Goal: Task Accomplishment & Management: Manage account settings

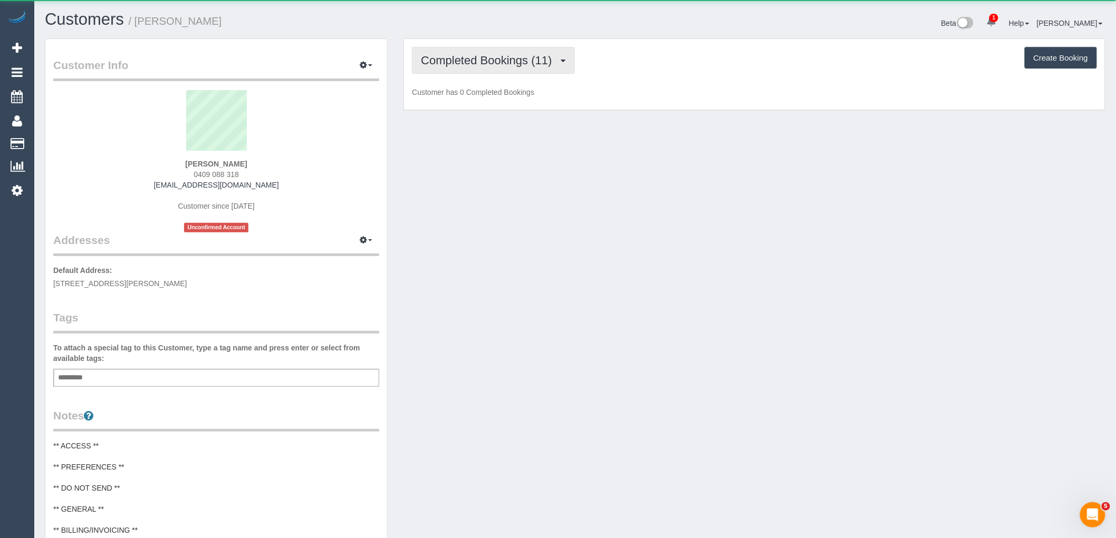
click at [507, 63] on span "Completed Bookings (11)" at bounding box center [489, 60] width 136 height 13
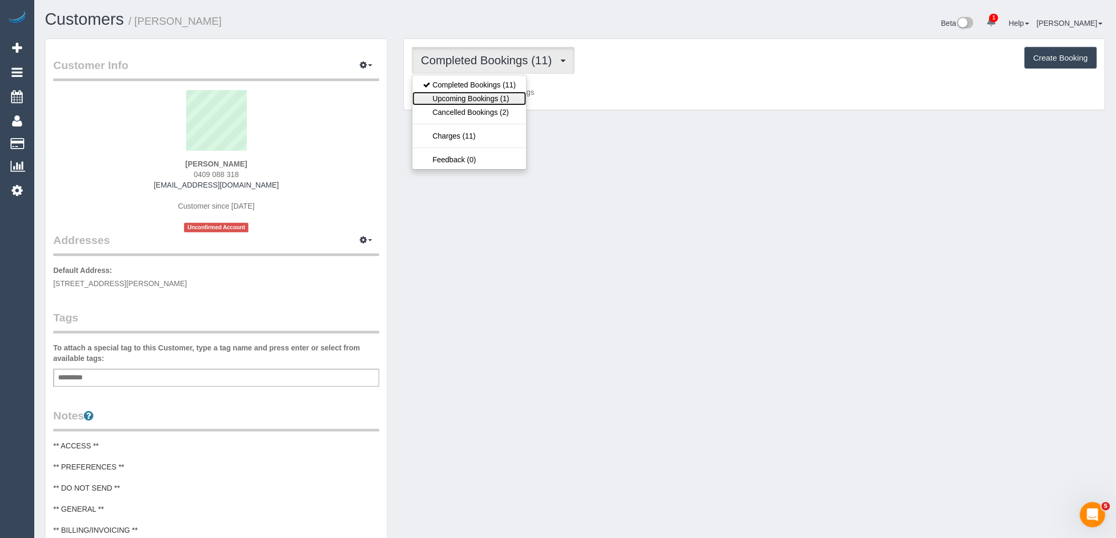
click at [506, 101] on link "Upcoming Bookings (1)" at bounding box center [469, 99] width 114 height 14
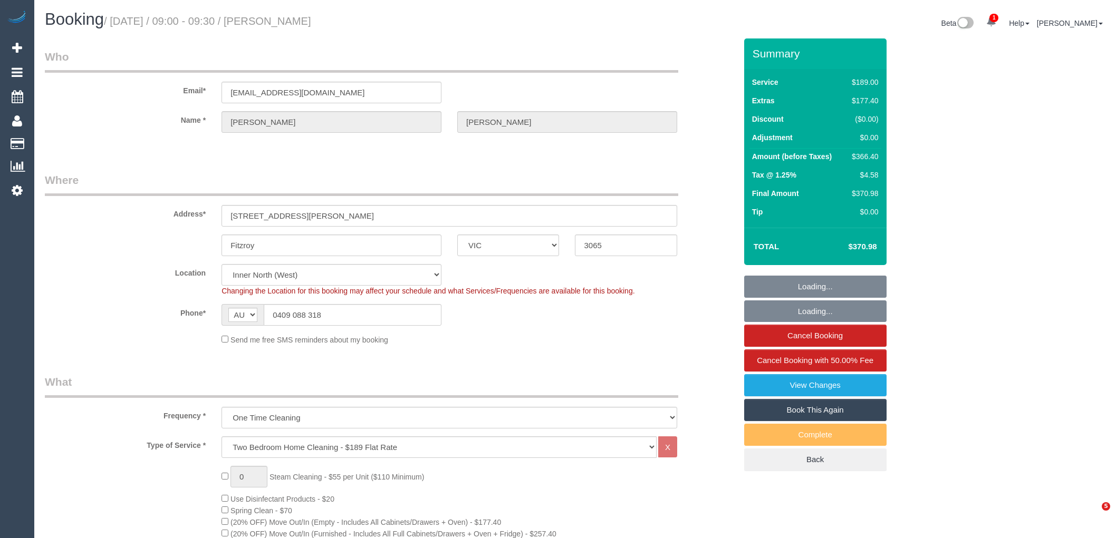
select select "VIC"
select select "string:stripe-pm_1RyN9A2GScqysDRVcs6Cp3lG"
select select "number:29"
select select "number:15"
select select "number:18"
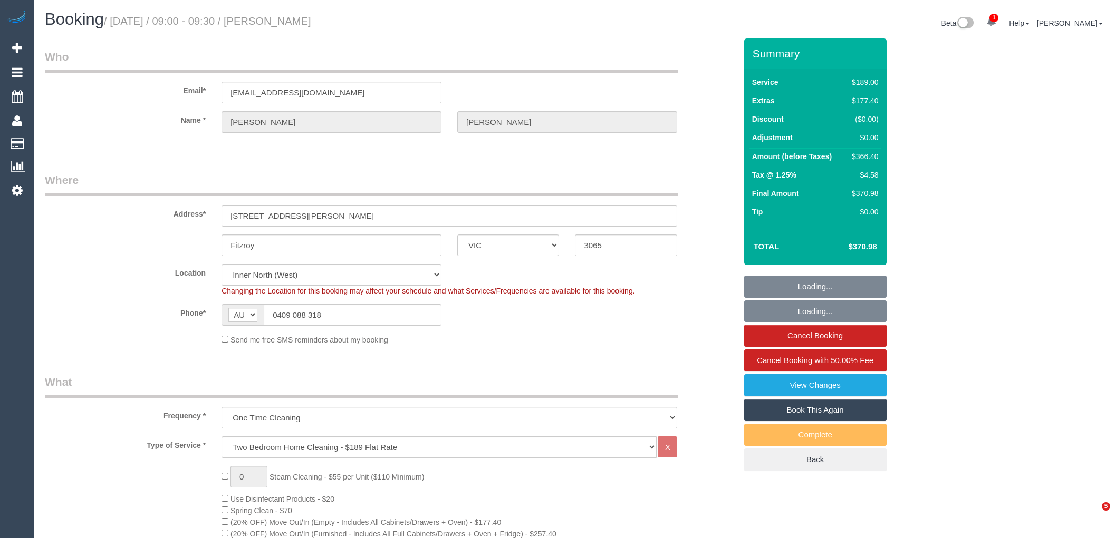
select select "number:24"
select select "number:35"
select select "number:11"
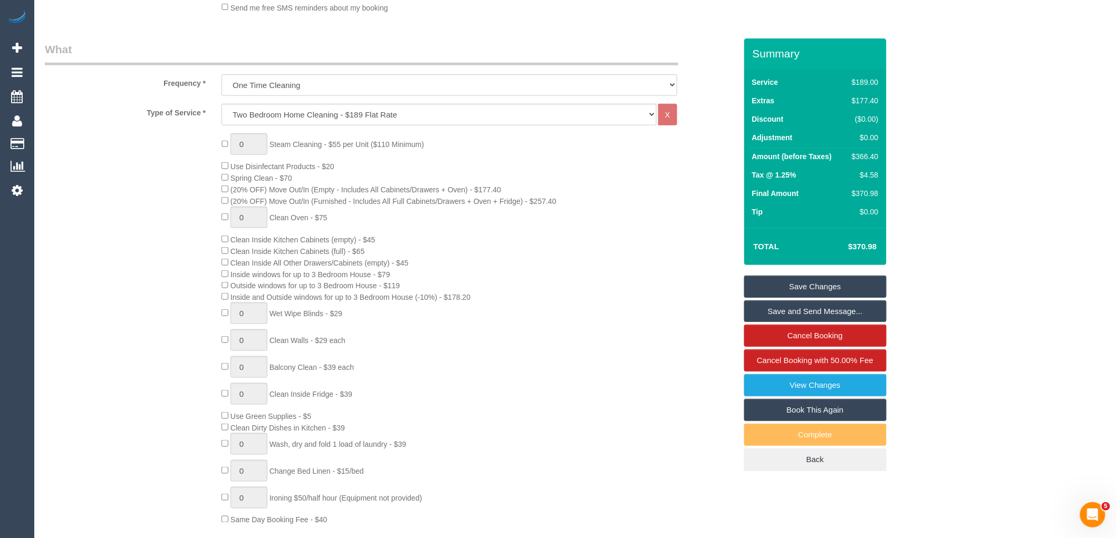
scroll to position [351, 0]
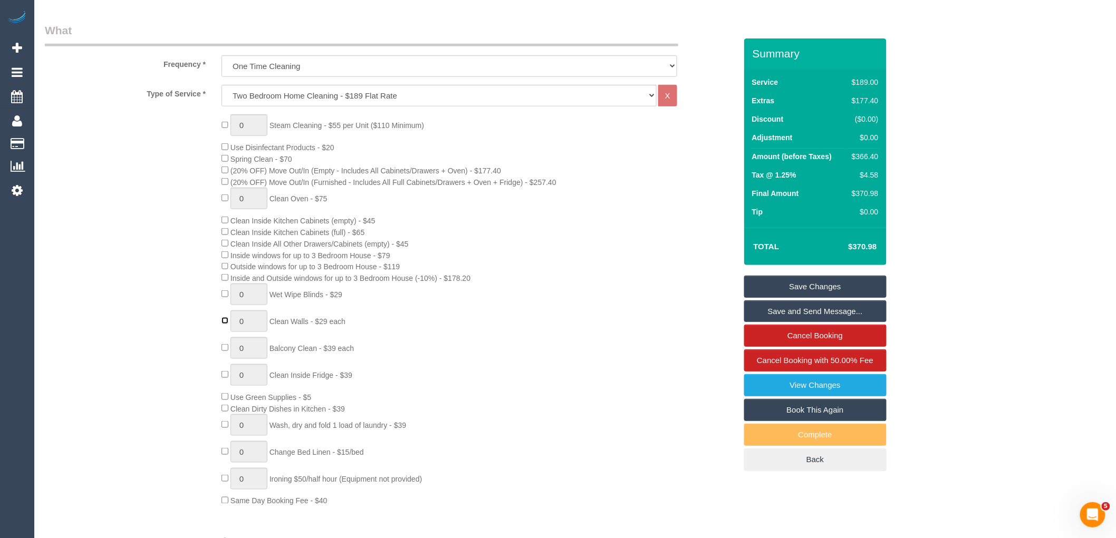
type input "1"
click at [259, 329] on input "1" at bounding box center [248, 322] width 37 height 22
type input "4"
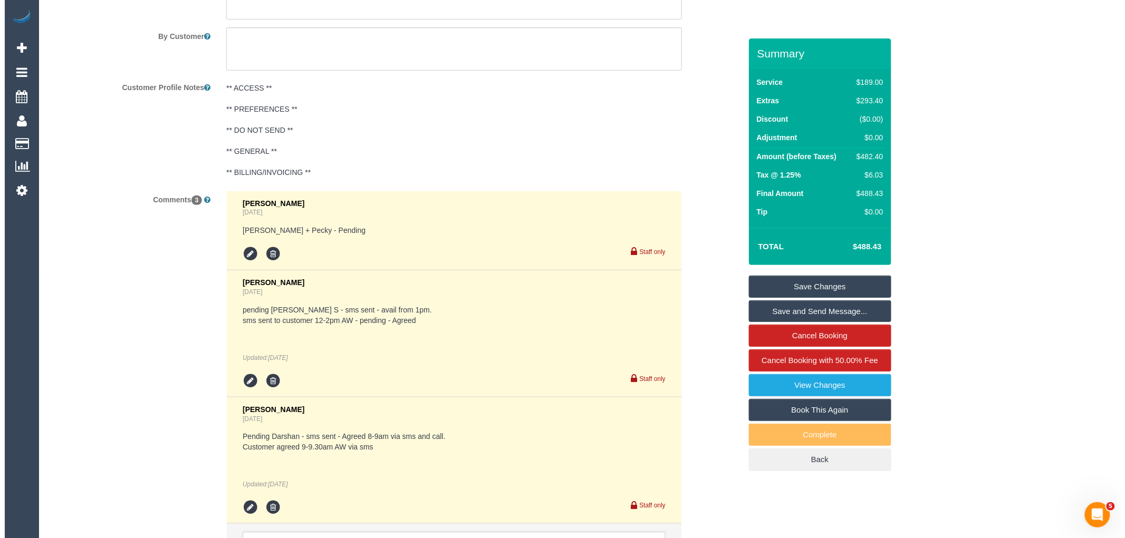
scroll to position [1688, 0]
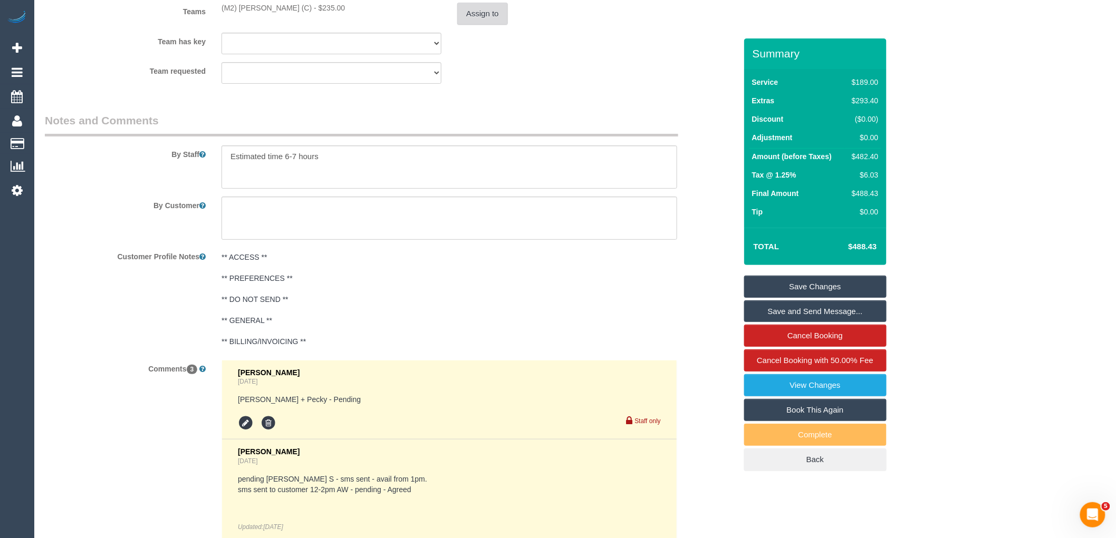
click at [492, 25] on button "Assign to" at bounding box center [482, 14] width 51 height 22
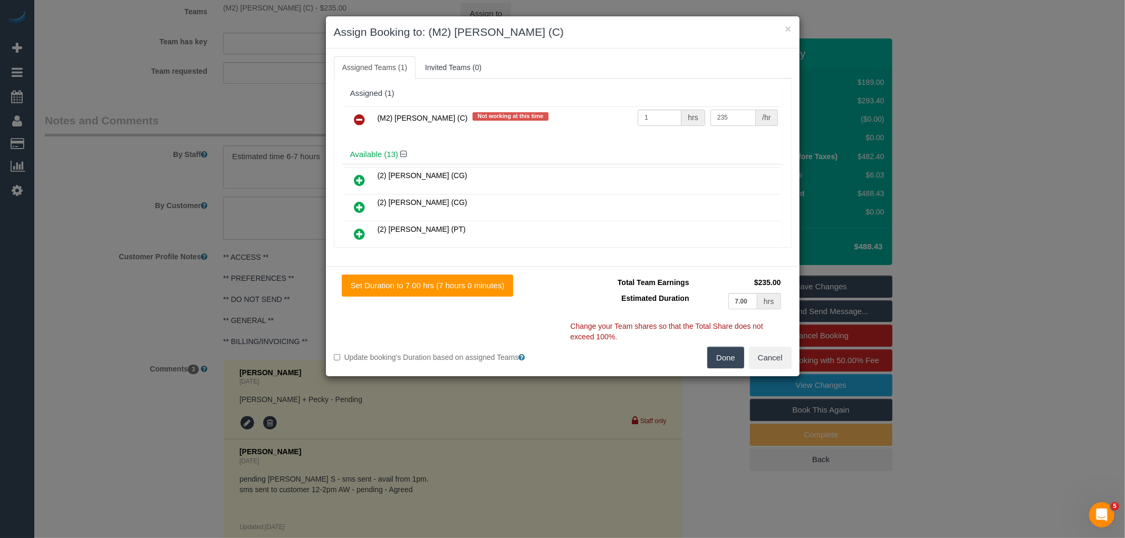
drag, startPoint x: 728, startPoint y: 113, endPoint x: 598, endPoint y: 110, distance: 130.3
click at [598, 110] on tr "(M2) Darshan Gevariya (C) Not working at this time 1 hrs 235 /hr" at bounding box center [563, 120] width 436 height 27
type input "305"
click at [729, 359] on button "Done" at bounding box center [725, 358] width 37 height 22
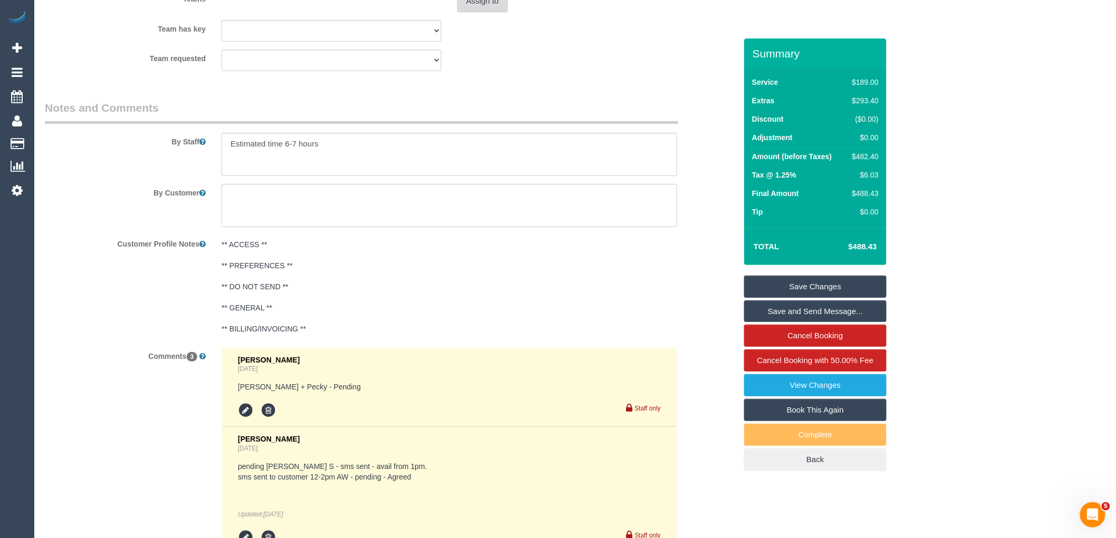
scroll to position [1981, 0]
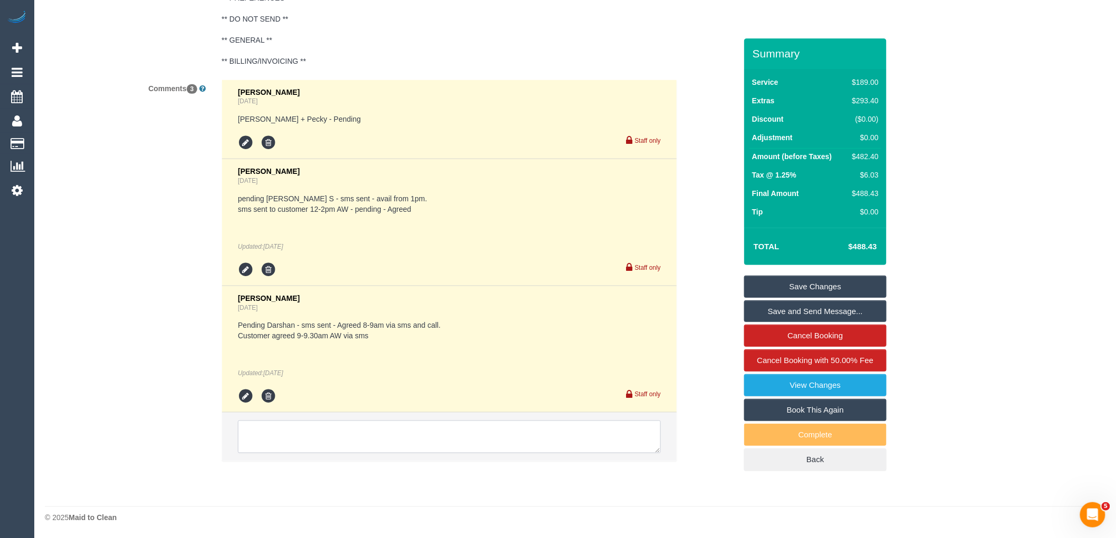
click at [419, 426] on textarea at bounding box center [449, 437] width 423 height 33
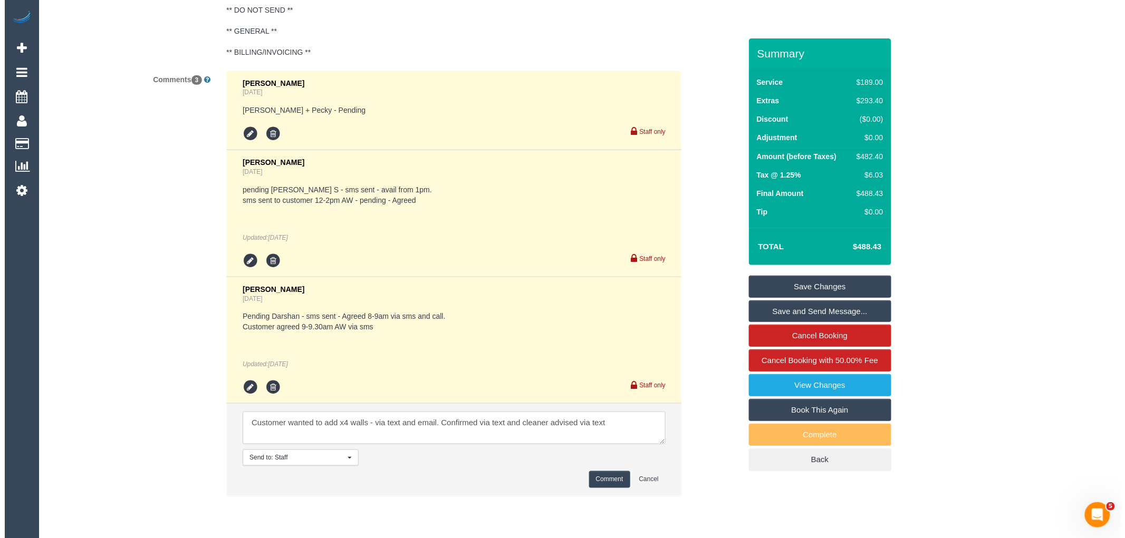
scroll to position [1747, 0]
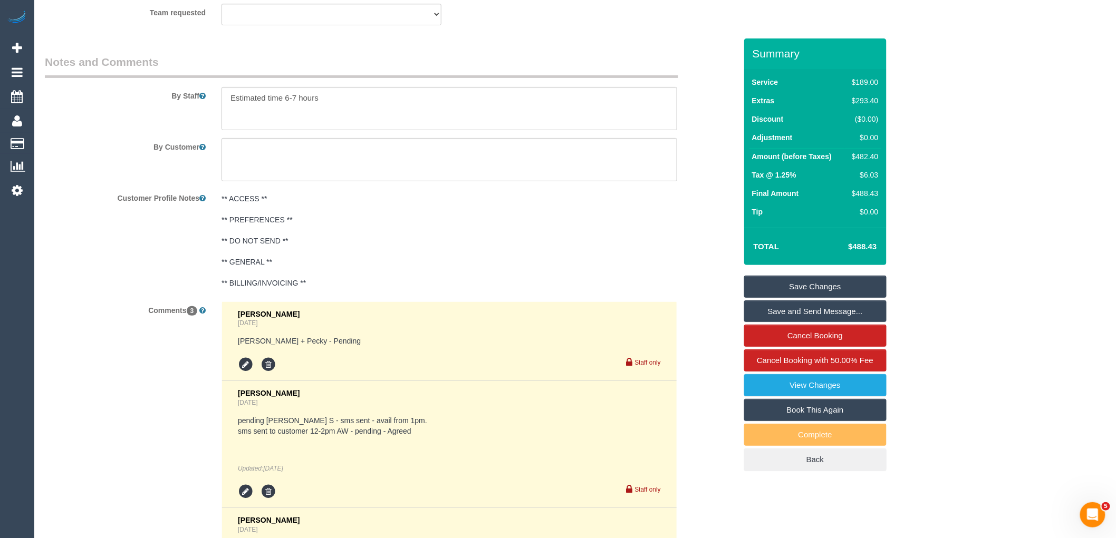
type textarea "Customer wanted to add x4 walls - via text and email. Confirmed via text and cl…"
click at [349, 130] on textarea at bounding box center [449, 108] width 456 height 43
paste textarea
type textarea "Estimated time 6-7 hours"
click at [271, 177] on textarea at bounding box center [449, 159] width 456 height 43
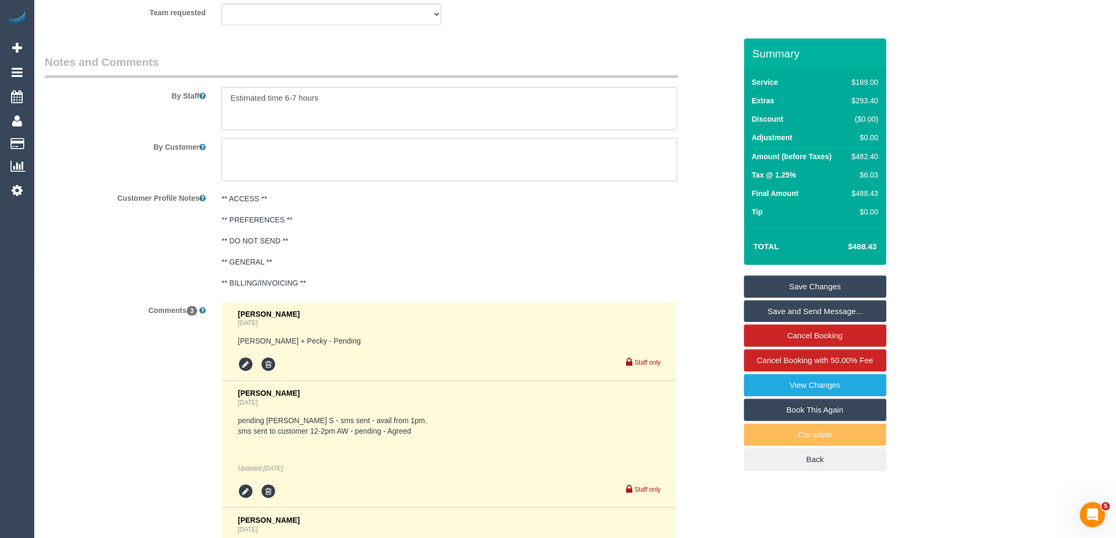
paste textarea "Lounge room dining walls. (2 walls) Stairwell walls between ground and first fl…"
type textarea "Lounge room dining walls. (2 walls) Stairwell walls between ground and first fl…"
click at [827, 310] on link "Save and Send Message..." at bounding box center [815, 312] width 142 height 22
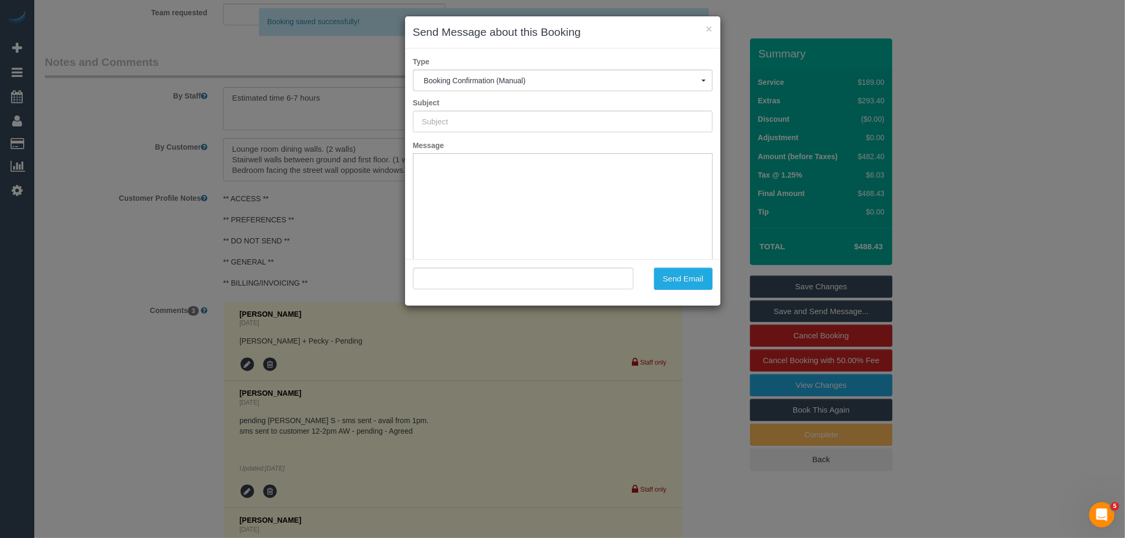
scroll to position [0, 0]
type input "Booking Confirmed"
type input ""David Gill" <davidpaulgill000@gmail.com>"
click at [475, 117] on input "Booking Confirmed" at bounding box center [563, 122] width 300 height 22
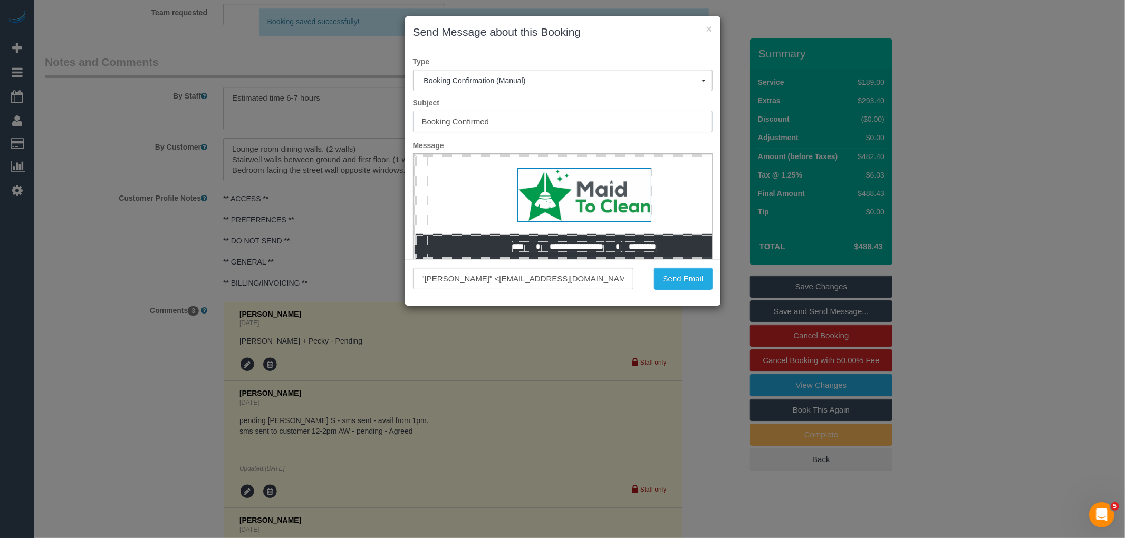
click at [475, 117] on input "Booking Confirmed" at bounding box center [563, 122] width 300 height 22
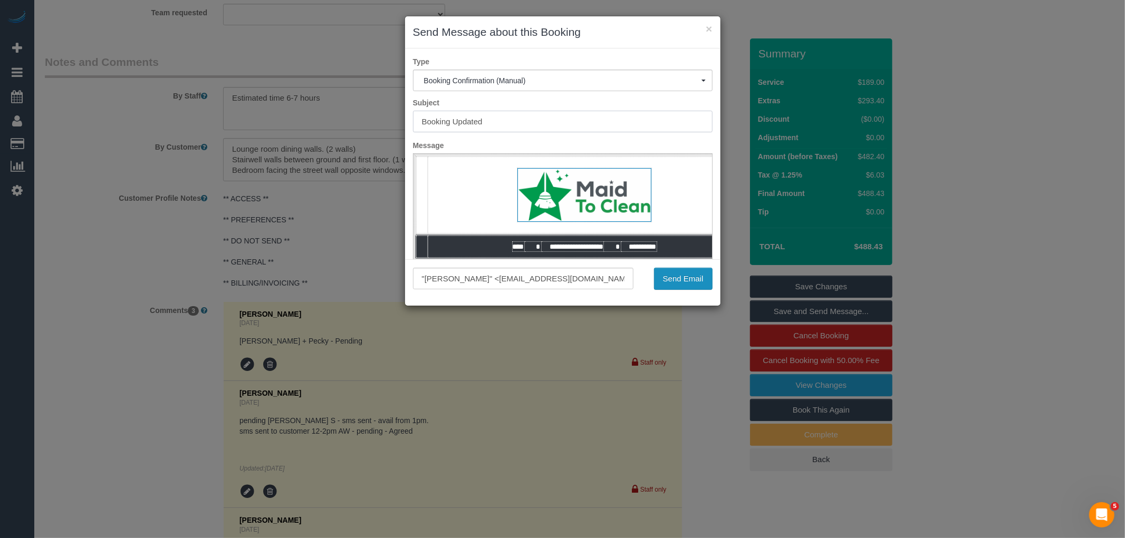
type input "Booking Updated"
click at [694, 280] on button "Send Email" at bounding box center [683, 279] width 59 height 22
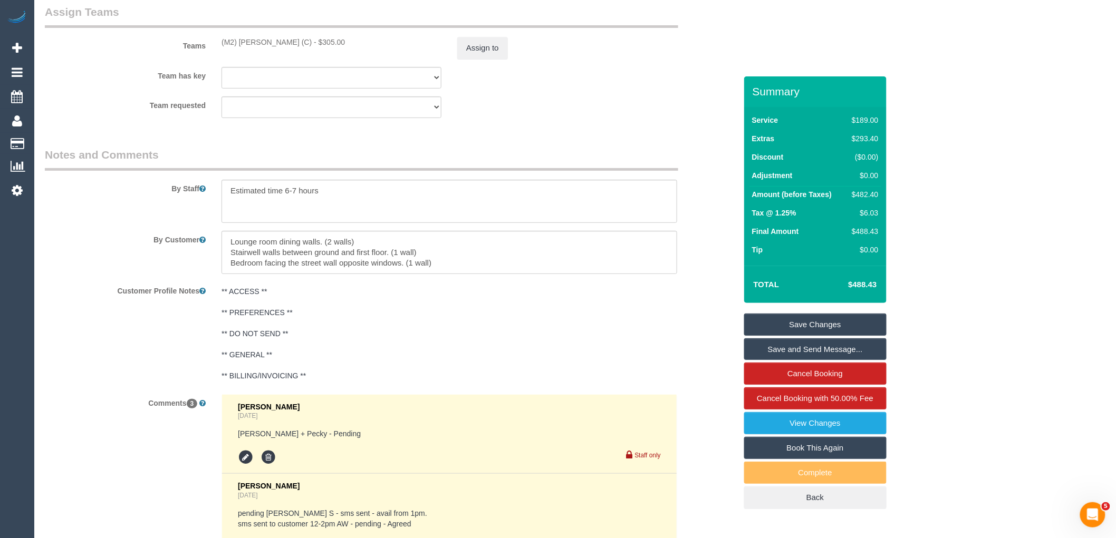
scroll to position [1668, 0]
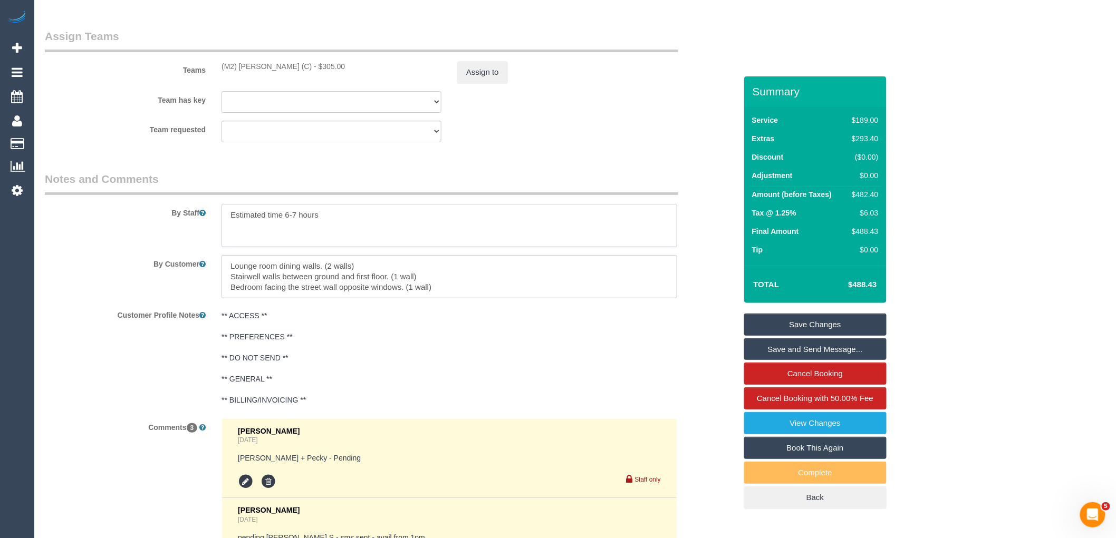
click at [288, 227] on textarea at bounding box center [449, 225] width 456 height 43
click at [380, 230] on textarea at bounding box center [449, 225] width 456 height 43
type textarea "Estimated time 6.5-7.5 hours"
click at [832, 329] on link "Save Changes" at bounding box center [815, 325] width 142 height 22
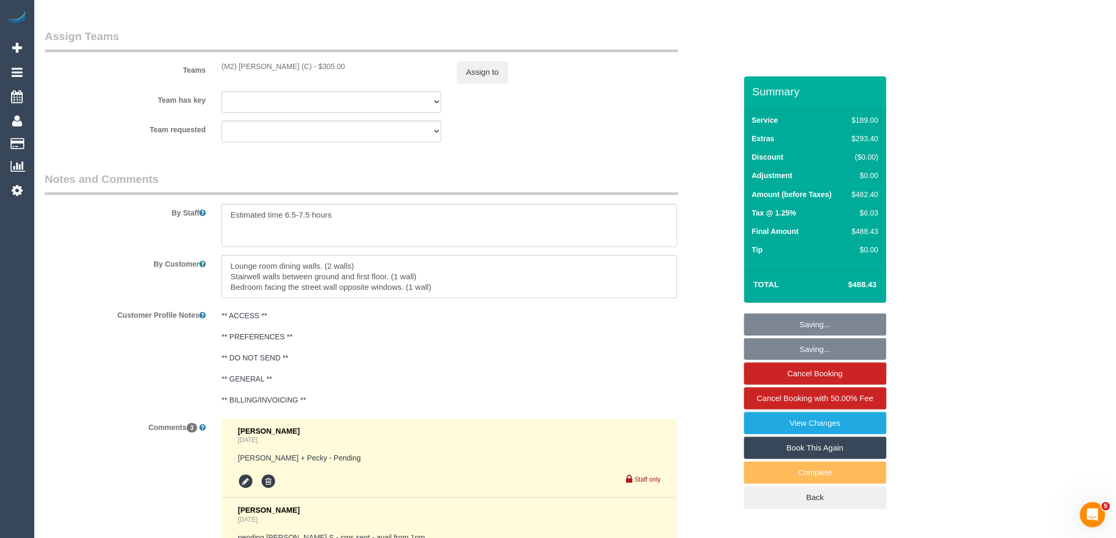
scroll to position [1630, 0]
